Goal: Connect with others: Connect with others

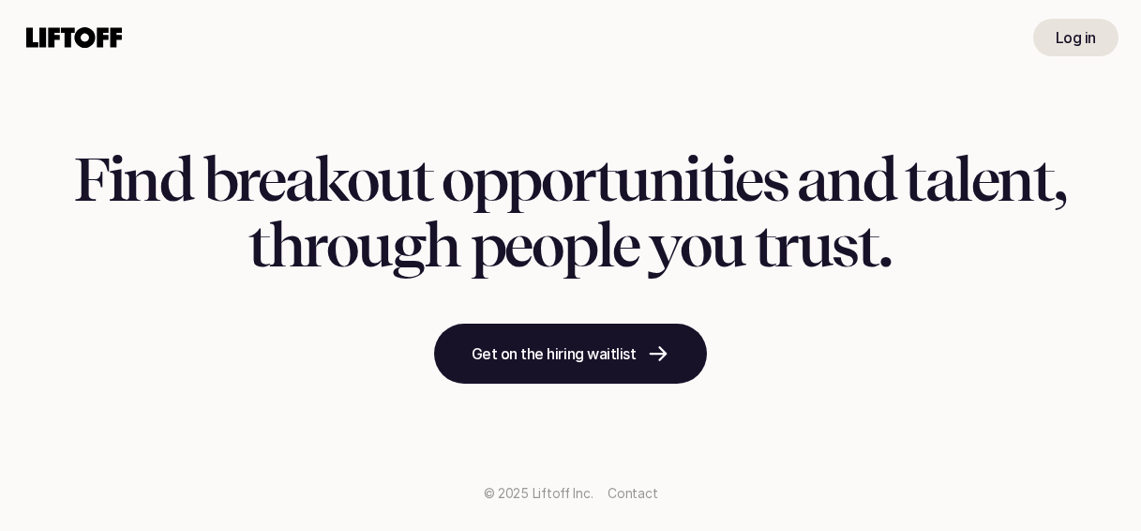
click at [1096, 33] on p "Log in" at bounding box center [1076, 37] width 40 height 23
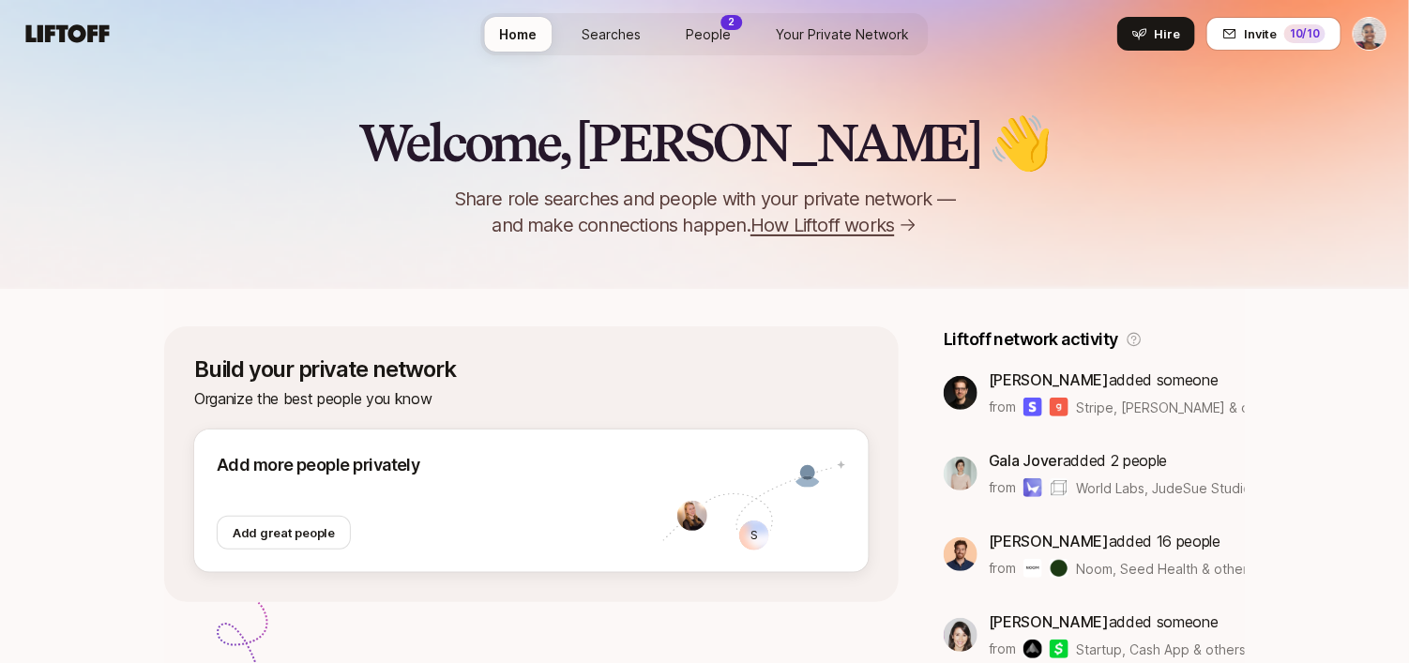
click at [729, 25] on p "2" at bounding box center [732, 22] width 7 height 14
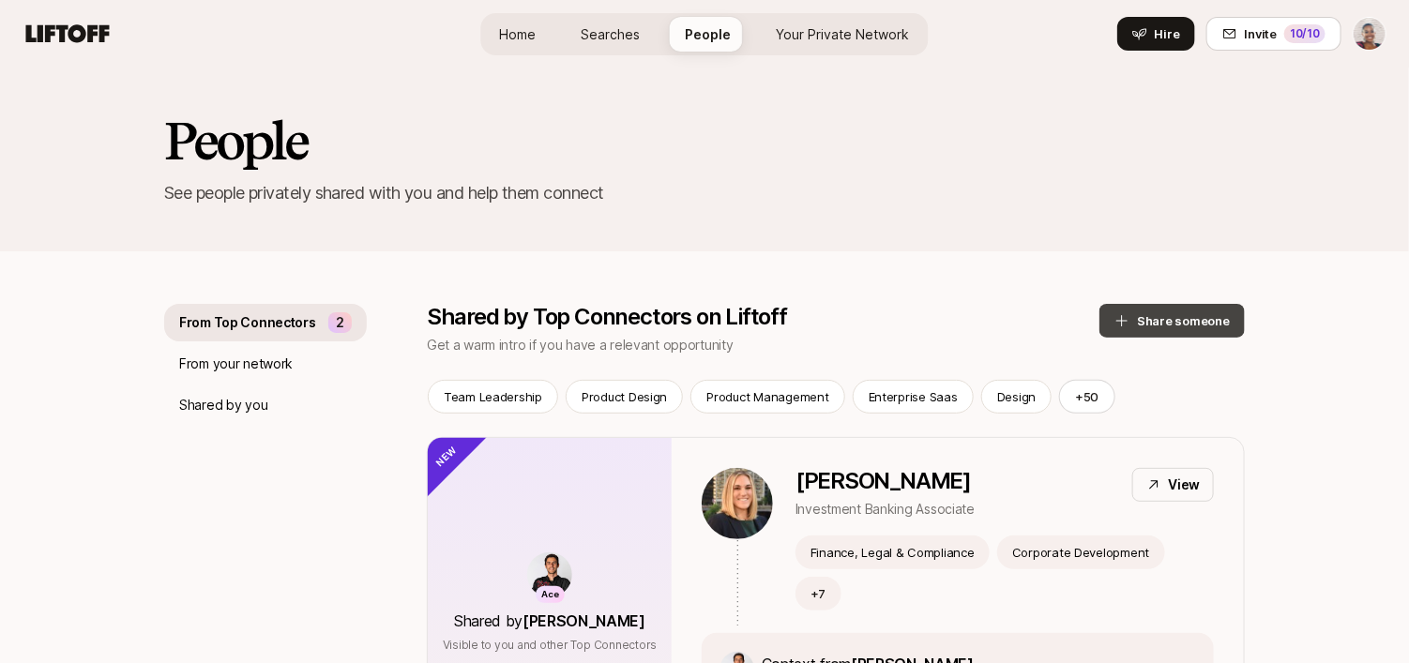
click at [1156, 315] on button "Share someone" at bounding box center [1171, 321] width 145 height 34
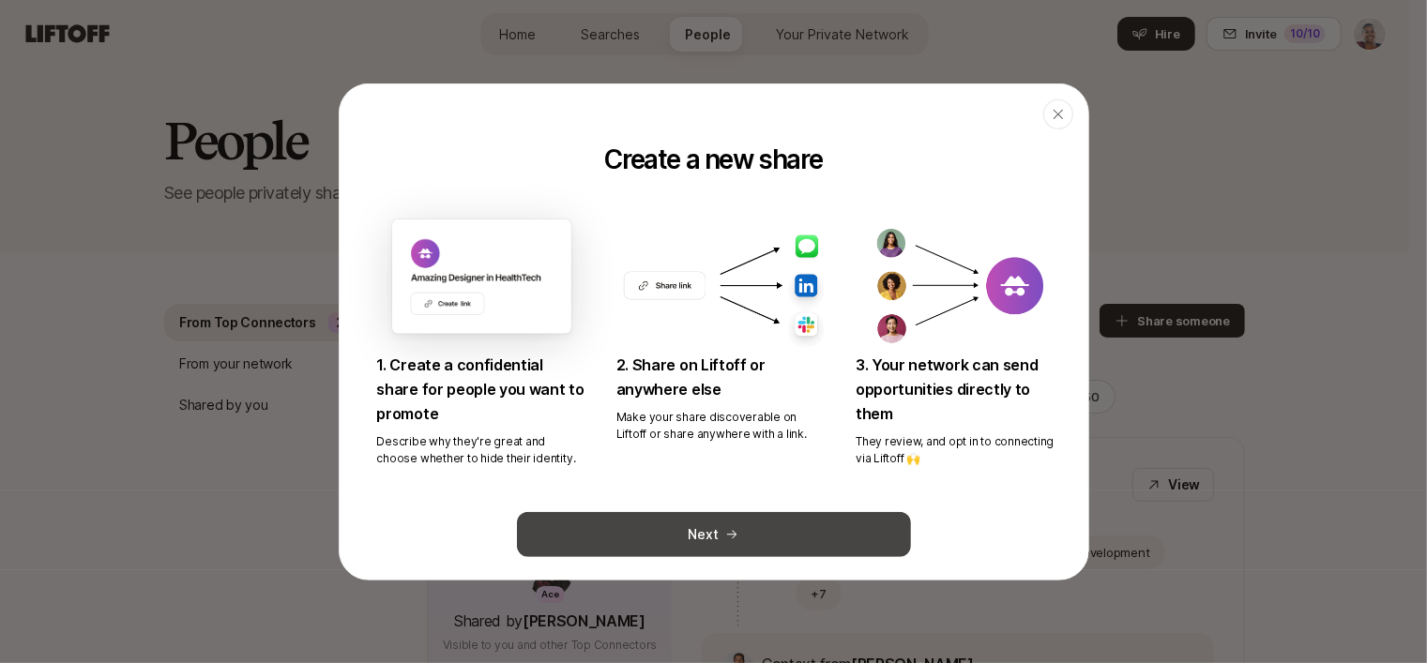
click at [793, 532] on button "Next" at bounding box center [714, 534] width 394 height 45
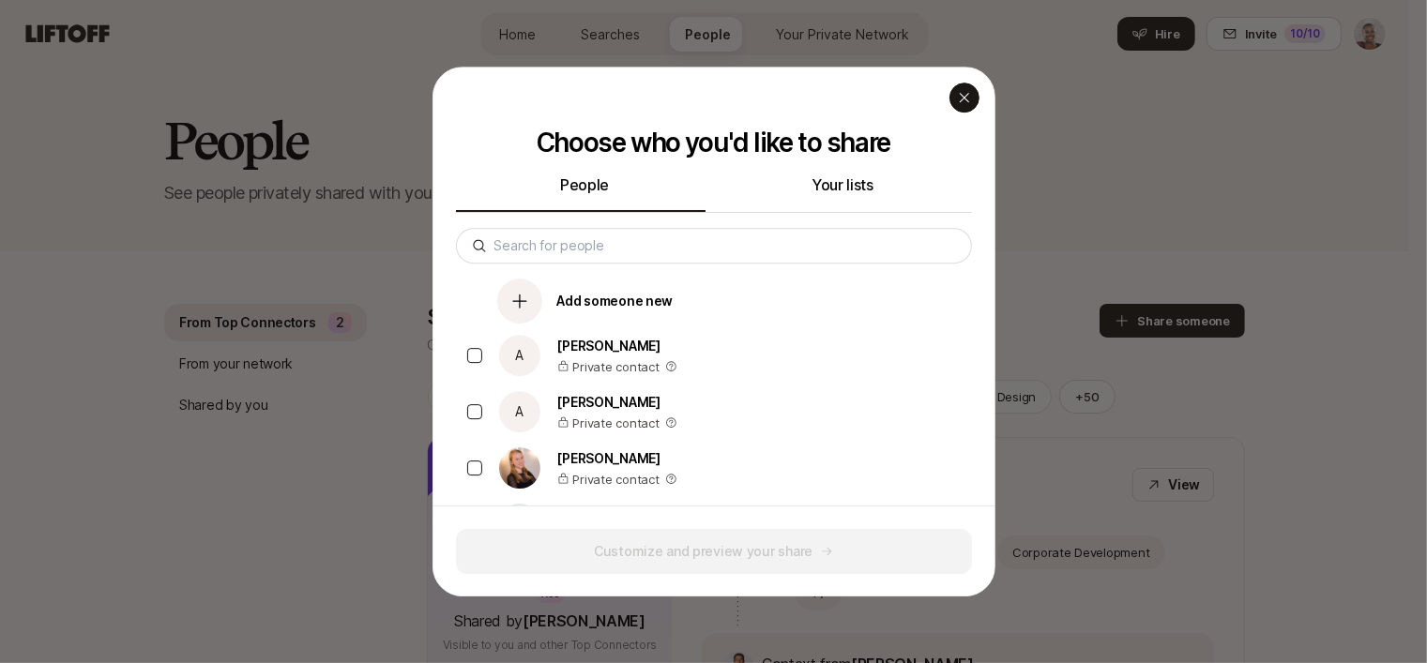
click at [967, 91] on icon "button" at bounding box center [964, 97] width 15 height 15
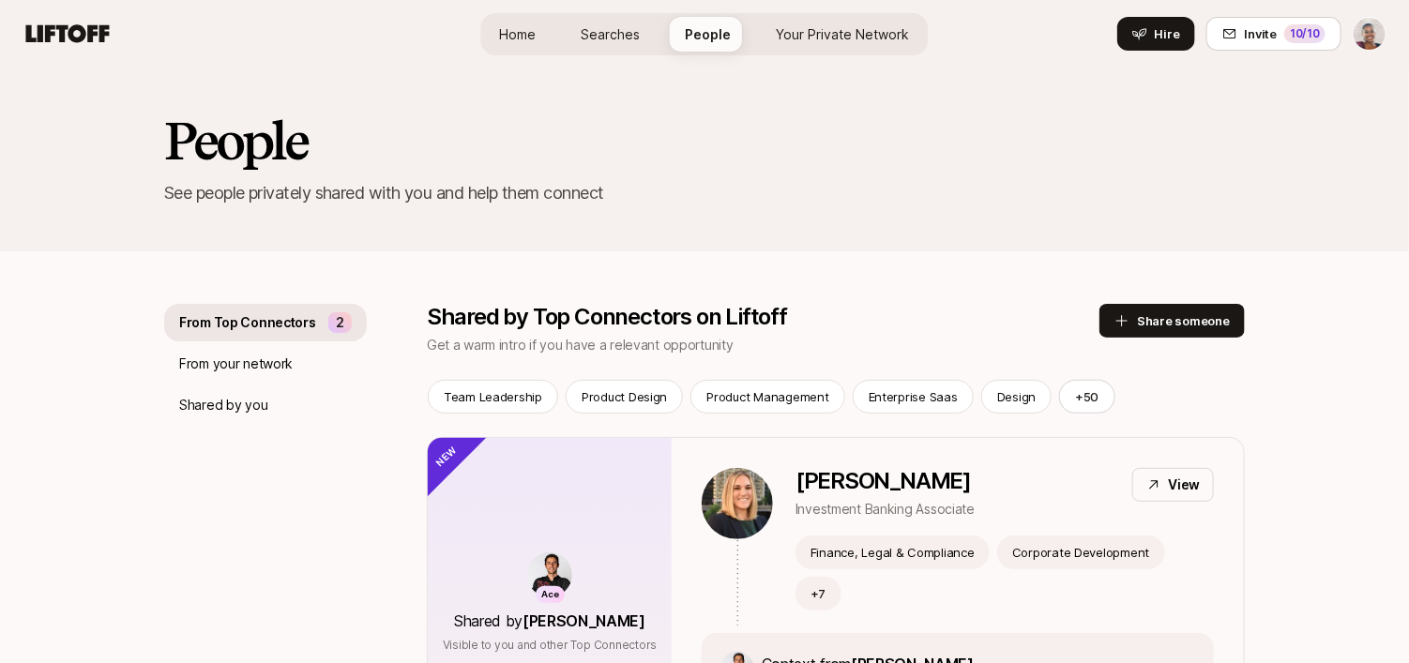
click at [704, 121] on h2 "People" at bounding box center [704, 141] width 1081 height 56
